Goal: Information Seeking & Learning: Learn about a topic

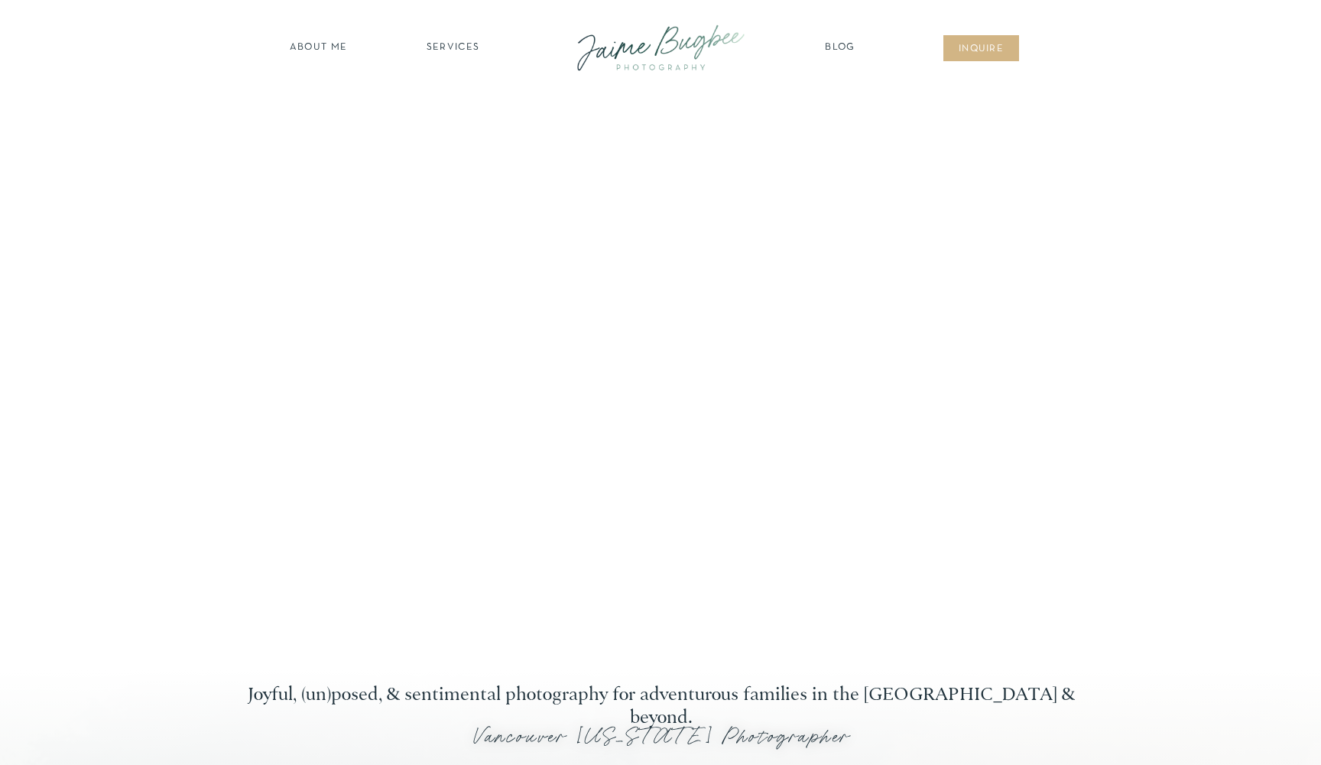
click at [446, 44] on nav "SERVICES" at bounding box center [453, 48] width 86 height 15
click at [457, 125] on nav "families" at bounding box center [452, 132] width 117 height 15
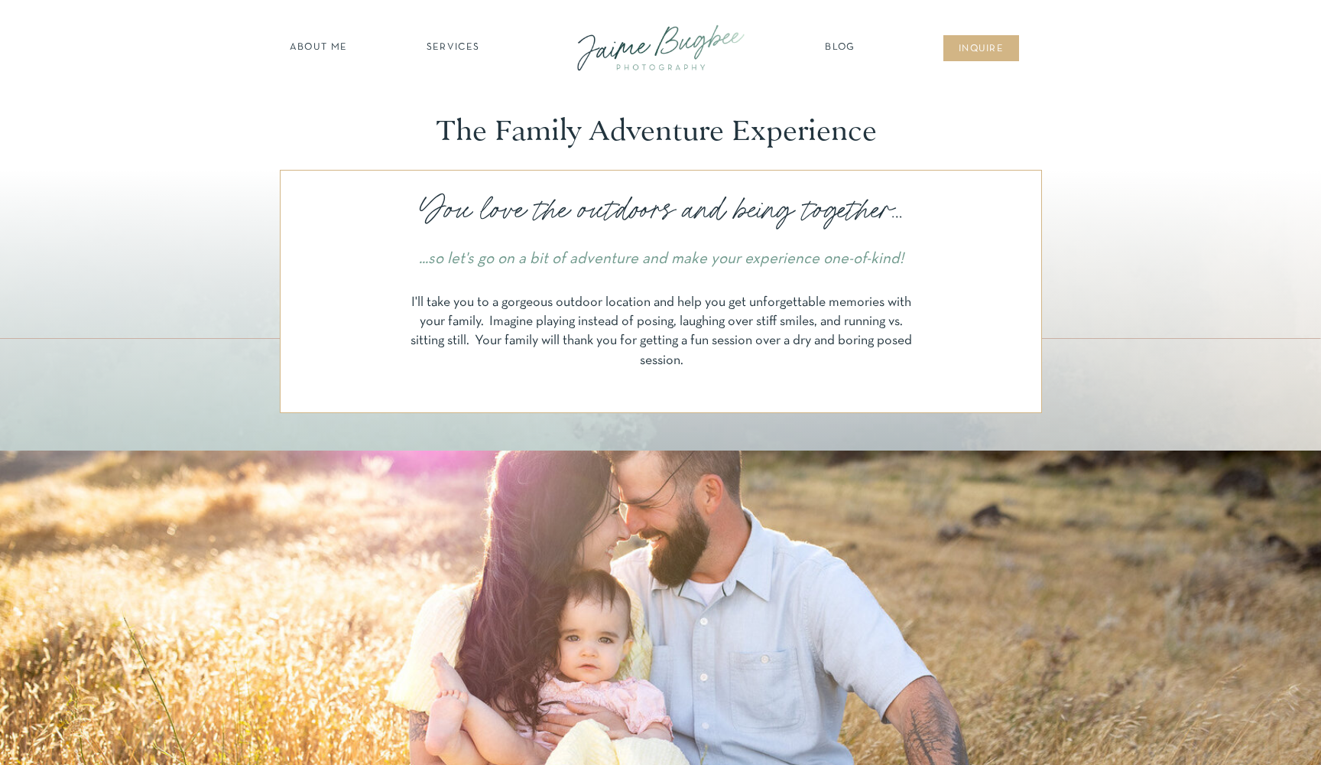
click at [654, 50] on div at bounding box center [661, 47] width 206 height 59
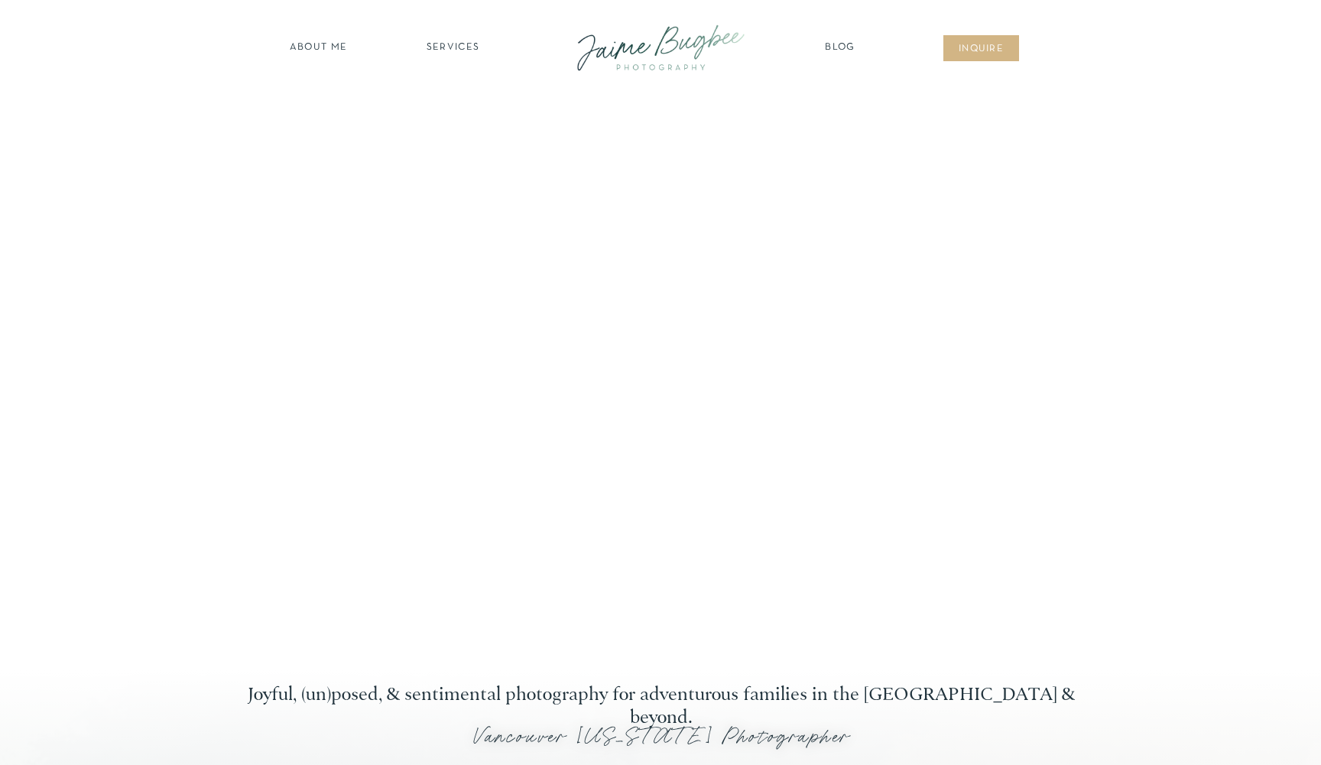
click at [456, 50] on nav "SERVICES" at bounding box center [453, 48] width 86 height 15
click at [455, 86] on nav "maternity" at bounding box center [453, 88] width 100 height 11
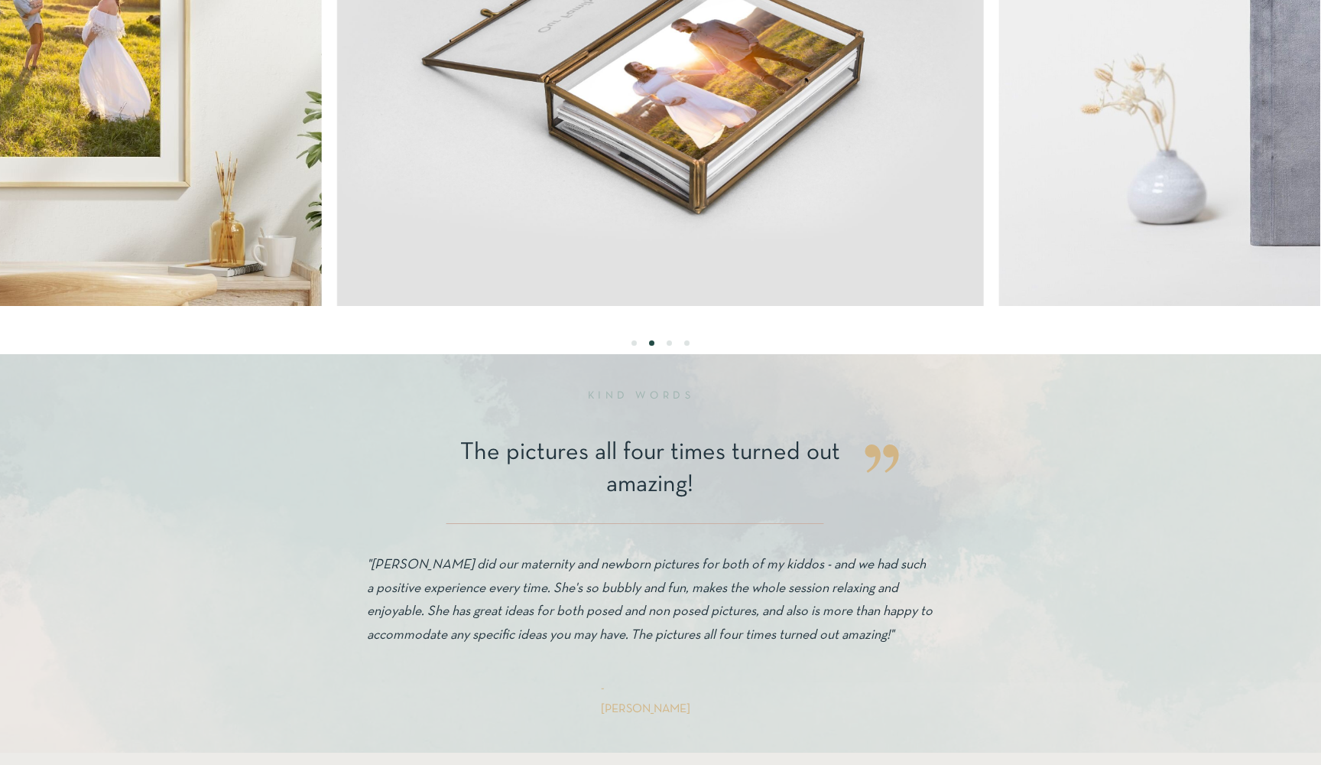
scroll to position [2268, 0]
